Goal: Navigation & Orientation: Find specific page/section

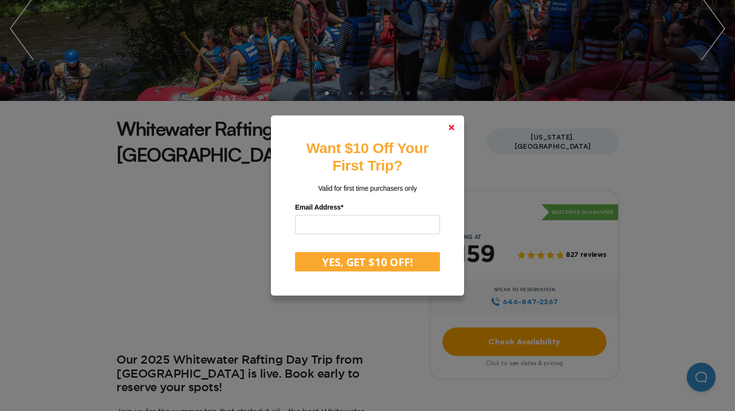
drag, startPoint x: 451, startPoint y: 127, endPoint x: 434, endPoint y: 149, distance: 28.3
click at [451, 127] on polygon at bounding box center [452, 128] width 6 height 6
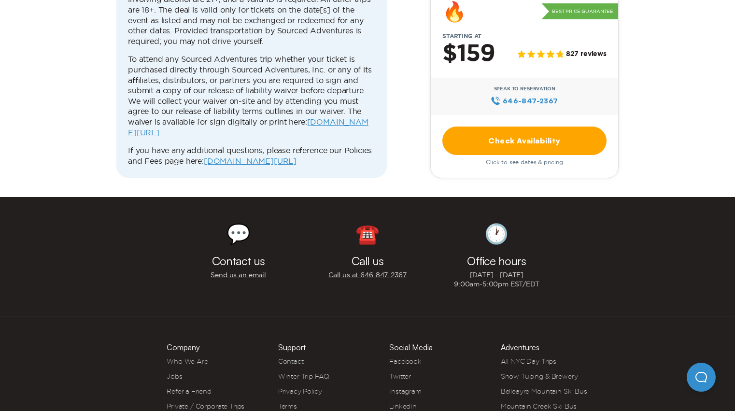
scroll to position [4038, 0]
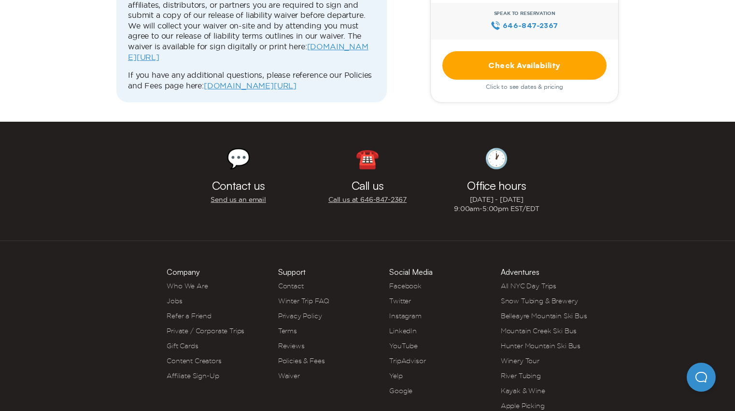
click at [402, 312] on link "Instagram" at bounding box center [405, 316] width 32 height 8
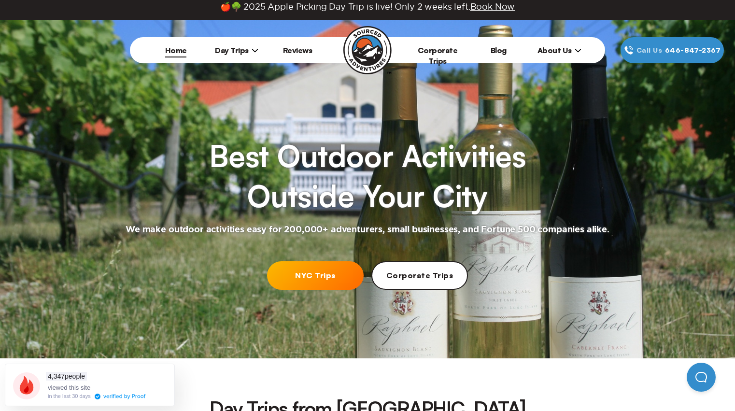
click at [563, 49] on span "About Us" at bounding box center [560, 50] width 44 height 10
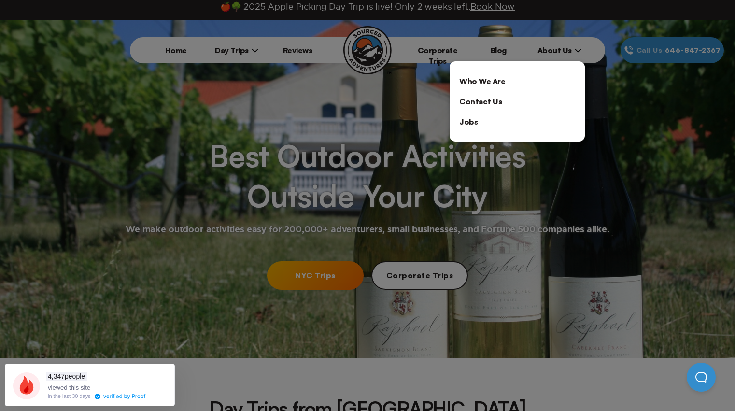
click at [471, 76] on link "Who We Are" at bounding box center [517, 81] width 135 height 20
